Goal: Complete application form

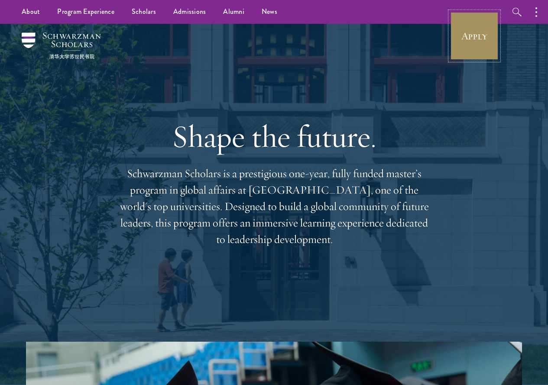
click at [469, 36] on link "Apply" at bounding box center [474, 36] width 49 height 49
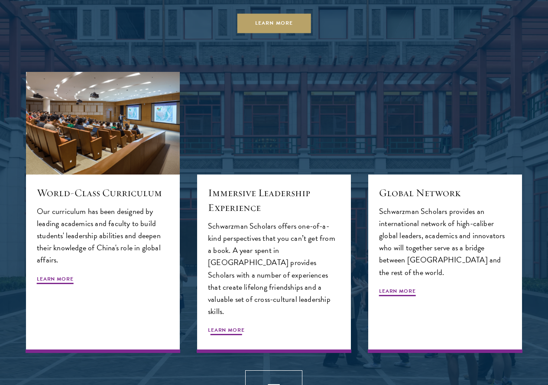
scroll to position [867, 0]
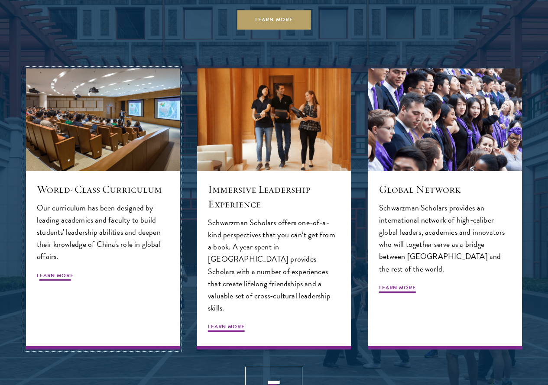
click at [74, 282] on span "Learn More" at bounding box center [55, 277] width 37 height 10
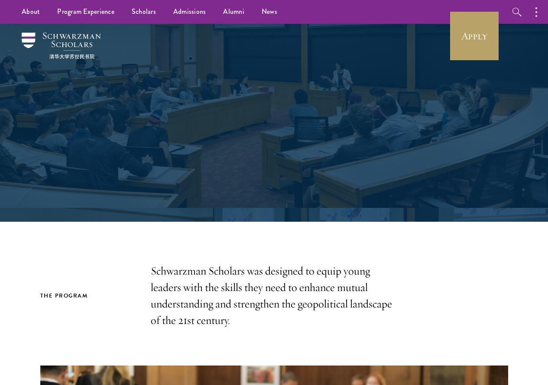
scroll to position [173, 0]
